Goal: Information Seeking & Learning: Learn about a topic

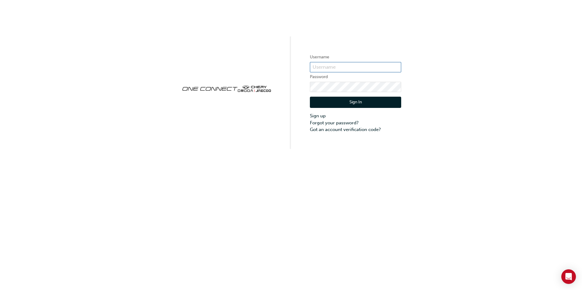
drag, startPoint x: 0, startPoint y: 0, endPoint x: 334, endPoint y: 68, distance: 340.4
click at [334, 68] on input "text" at bounding box center [355, 67] width 91 height 10
click at [325, 69] on input "text" at bounding box center [355, 67] width 91 height 10
paste input "ONE00211"
type input "ONE00211"
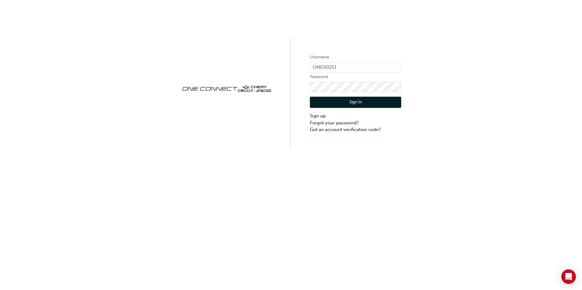
click at [377, 102] on button "Sign In" at bounding box center [355, 103] width 91 height 12
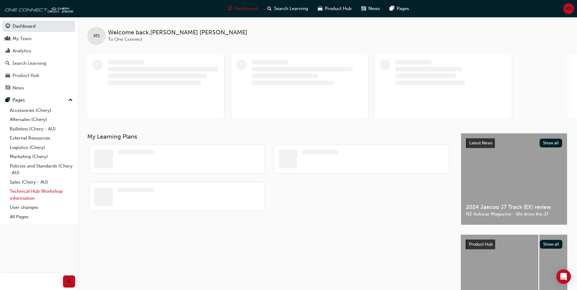
click at [27, 194] on link "Technical Hub Workshop information" at bounding box center [41, 195] width 68 height 16
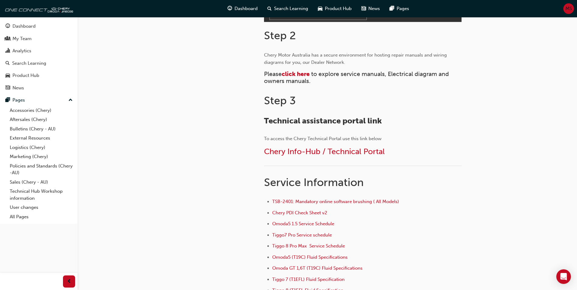
scroll to position [274, 0]
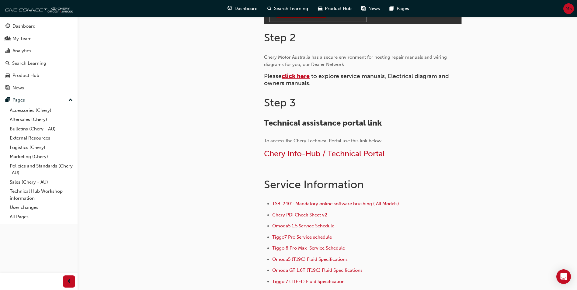
click at [286, 75] on span "click here" at bounding box center [296, 76] width 28 height 7
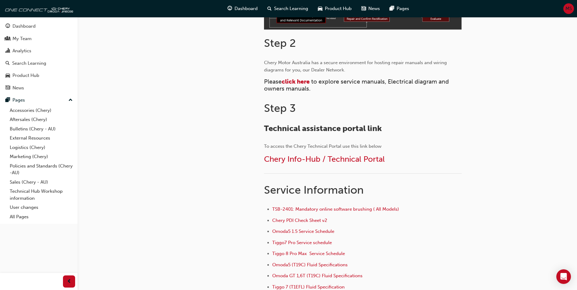
scroll to position [385, 0]
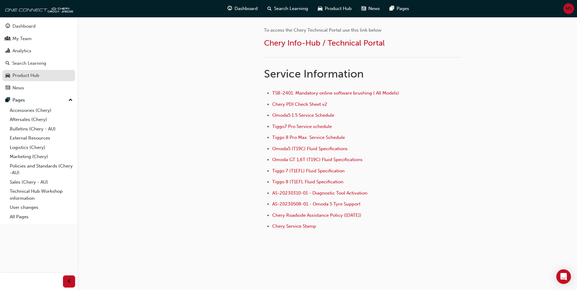
click at [31, 76] on div "Product Hub" at bounding box center [25, 75] width 27 height 7
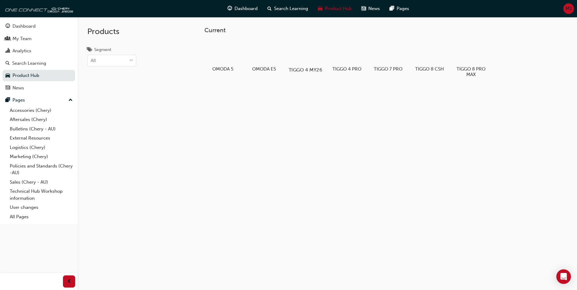
click at [311, 61] on div at bounding box center [306, 52] width 34 height 24
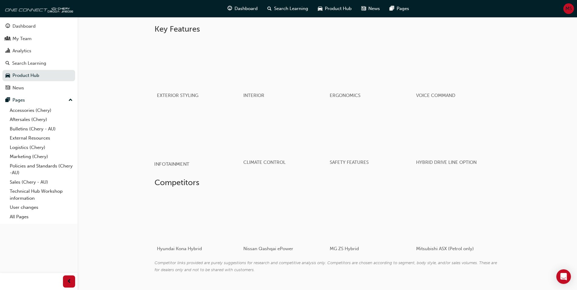
scroll to position [270, 0]
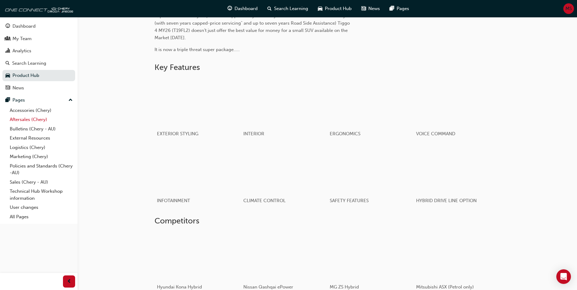
click at [28, 121] on link "Aftersales (Chery)" at bounding box center [41, 119] width 68 height 9
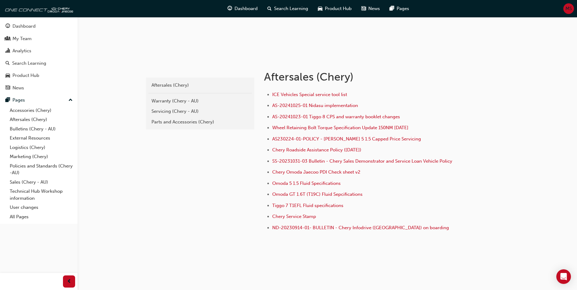
scroll to position [82, 0]
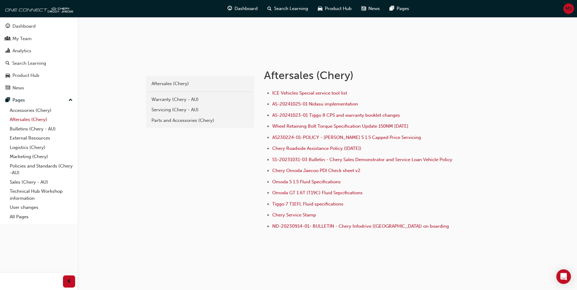
click at [31, 120] on link "Aftersales (Chery)" at bounding box center [41, 119] width 68 height 9
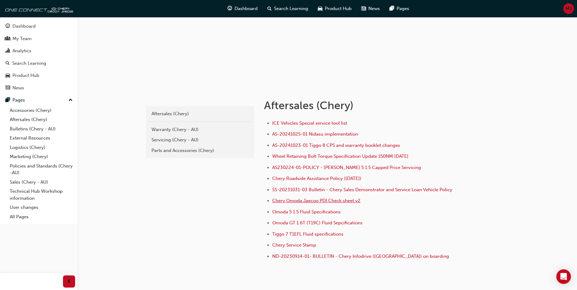
scroll to position [82, 0]
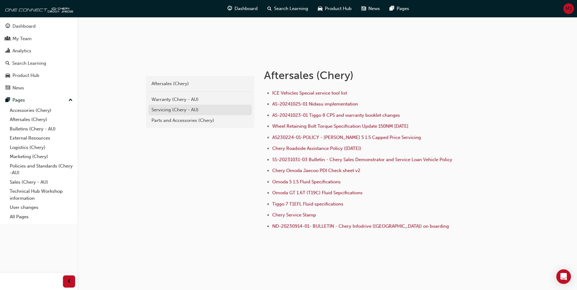
click at [158, 109] on div "Servicing (Chery - AU)" at bounding box center [200, 110] width 97 height 7
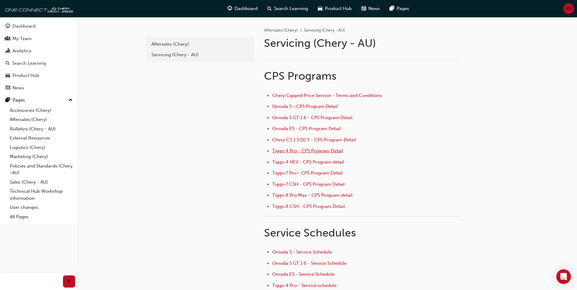
click at [295, 152] on span "Tiggo 4 Pro - CPS Program Detail" at bounding box center [307, 150] width 71 height 5
